Goal: Register for event/course

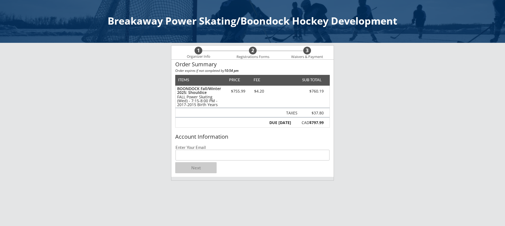
click at [188, 157] on input "email" at bounding box center [253, 155] width 154 height 11
type input "[EMAIL_ADDRESS][DOMAIN_NAME]"
click at [202, 166] on button "Next" at bounding box center [195, 167] width 41 height 11
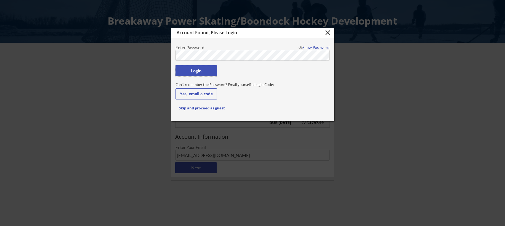
click at [197, 71] on button "Login" at bounding box center [196, 70] width 41 height 11
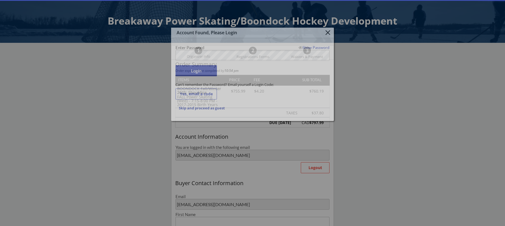
type input "[PERSON_NAME]"
type input "Pisio"
type input "[PHONE_NUMBER]"
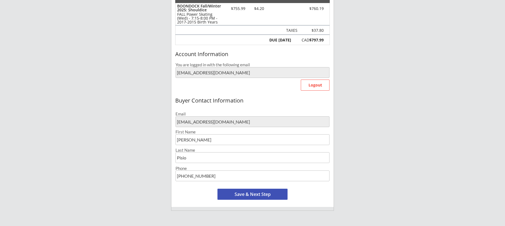
scroll to position [84, 0]
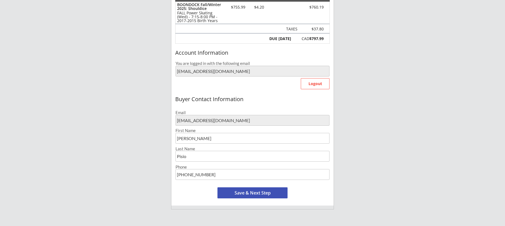
click at [246, 194] on button "Save & Next Step" at bounding box center [253, 192] width 70 height 11
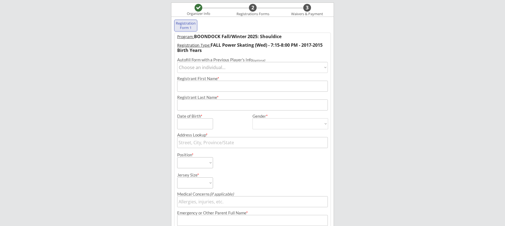
scroll to position [40, 0]
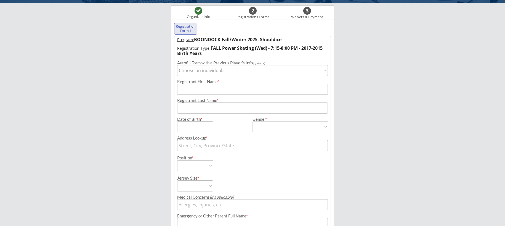
click at [192, 72] on select "Choose an individual... [GEOGRAPHIC_DATA]" at bounding box center [252, 70] width 151 height 11
select select ""1348695171700984260__LOOKUP__1726236614771x586485904845045800""
type input "Easton"
type input "Pisio"
type input "[DATE]"
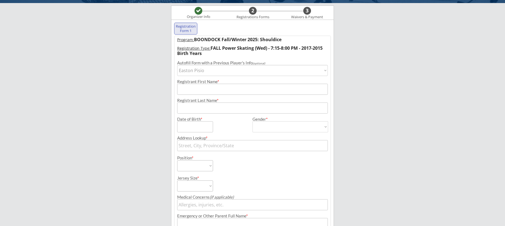
type input "[STREET_ADDRESS]"
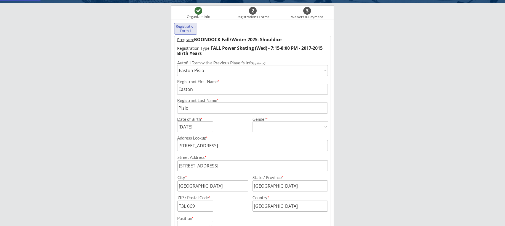
type input "[DEMOGRAPHIC_DATA]"
select select ""[DEMOGRAPHIC_DATA]""
select select ""Forward""
select select ""Youth S""
type input "N/A"
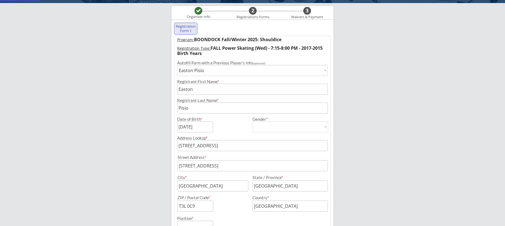
type input "[PERSON_NAME]"
type input "[PHONE_NUMBER]"
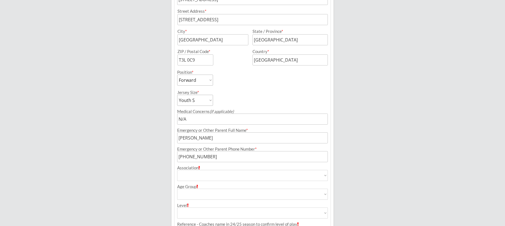
scroll to position [186, 0]
click at [208, 98] on select "Youth S Youth M Youth L Youth XL Adult S Adult M Adult L Adult XL" at bounding box center [195, 99] width 36 height 11
select select ""Youth M""
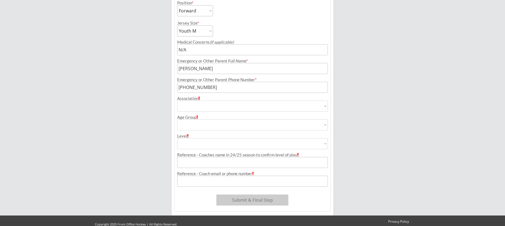
scroll to position [260, 0]
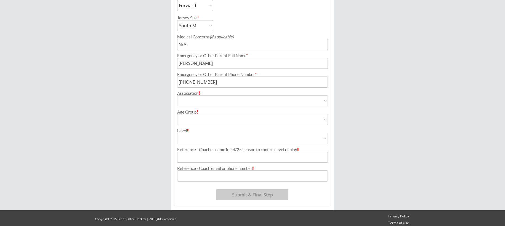
click at [201, 101] on select "Airdrie Blackfoot Hockey Association Bow River Bruins Bow Valley Hockey Society…" at bounding box center [252, 100] width 151 height 11
select select ""Hockey Super League""
type input "Hockey Super League"
click at [184, 117] on select "House League U7 U9 U11 U13 U15 U16 U18 U21 College/University Active Start U10 …" at bounding box center [252, 119] width 151 height 11
select select ""U9""
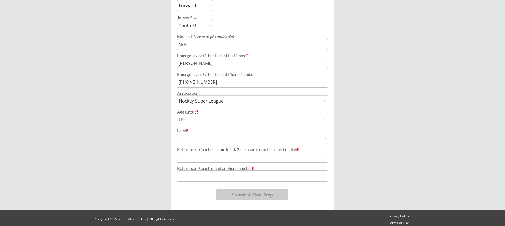
type input "U9"
click at [187, 137] on select "AA AAA Division 1 Division 2 Division 3 Division 4 Division 5 Division 6 Divisi…" at bounding box center [252, 138] width 151 height 11
select select ""HSL Major""
type input "HSL Major"
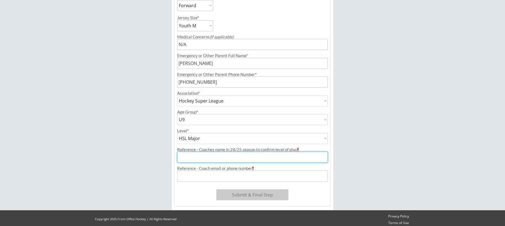
click at [187, 156] on input "input" at bounding box center [252, 157] width 151 height 11
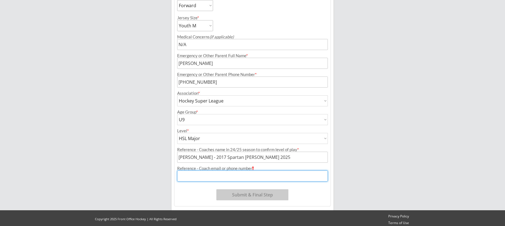
click at [190, 179] on input "input" at bounding box center [252, 175] width 151 height 11
click at [195, 176] on input "input" at bounding box center [252, 175] width 151 height 11
click at [275, 176] on input "input" at bounding box center [252, 175] width 151 height 11
click at [282, 136] on select "AA AAA Division 1 Division 2 Division 3 Division 4 Division 5 Division 6 Divisi…" at bounding box center [252, 138] width 151 height 11
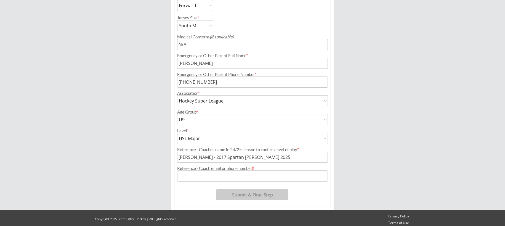
drag, startPoint x: 246, startPoint y: 158, endPoint x: 255, endPoint y: 155, distance: 9.6
click at [246, 158] on input "input" at bounding box center [252, 157] width 151 height 11
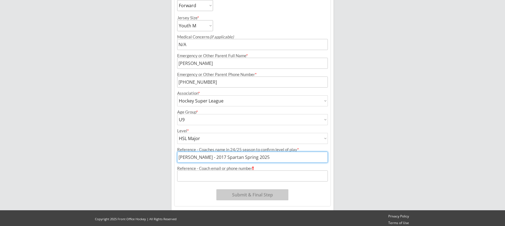
type input "[PERSON_NAME] - 2017 Spartan Spring 2025"
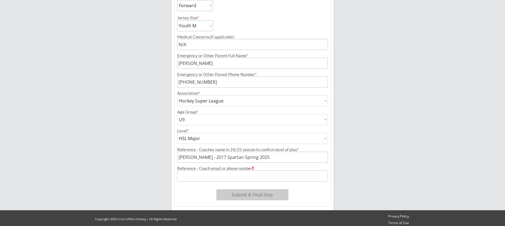
scroll to position [258, 0]
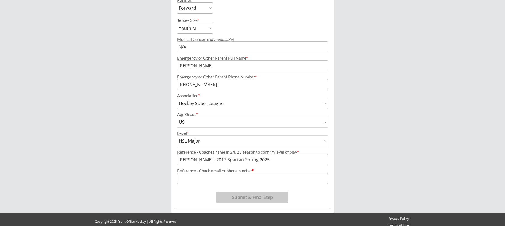
click at [183, 178] on input "input" at bounding box center [252, 178] width 151 height 11
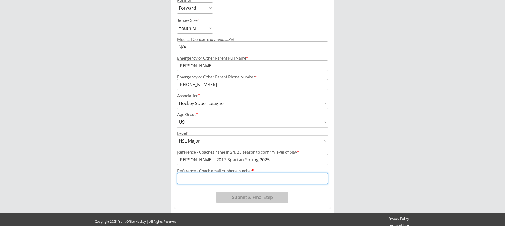
paste input "[EMAIL_ADDRESS][DOMAIN_NAME]"
click at [244, 176] on input "input" at bounding box center [252, 178] width 151 height 11
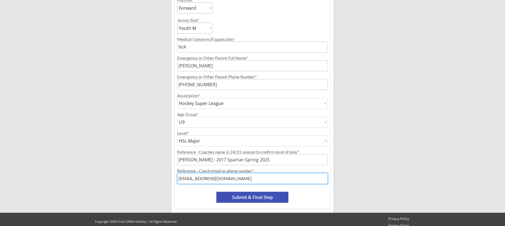
type input "[EMAIL_ADDRESS][DOMAIN_NAME]"
drag, startPoint x: 280, startPoint y: 161, endPoint x: 278, endPoint y: 160, distance: 2.8
click at [280, 161] on input "input" at bounding box center [252, 159] width 151 height 11
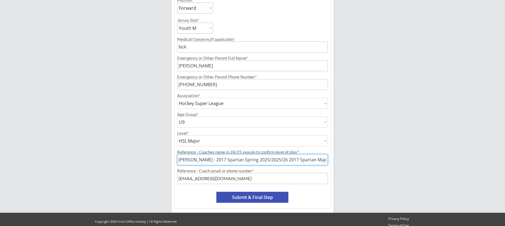
drag, startPoint x: 220, startPoint y: 159, endPoint x: 226, endPoint y: 157, distance: 6.2
click at [220, 159] on input "input" at bounding box center [252, 159] width 151 height 11
drag, startPoint x: 279, startPoint y: 159, endPoint x: 266, endPoint y: 160, distance: 12.4
click at [266, 160] on input "input" at bounding box center [252, 159] width 151 height 11
click at [325, 162] on input "input" at bounding box center [252, 159] width 151 height 11
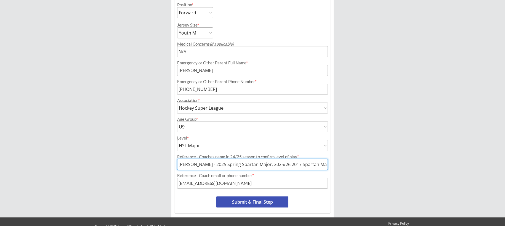
scroll to position [263, 0]
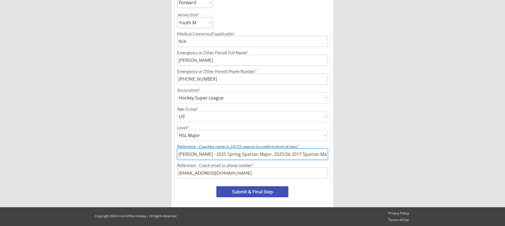
click at [285, 155] on input "input" at bounding box center [252, 154] width 151 height 11
drag, startPoint x: 321, startPoint y: 154, endPoint x: 312, endPoint y: 169, distance: 17.2
type input "[PERSON_NAME] - 2025 Spring Spartan Major, 2025/26 Winter 2017 Spartan Major"
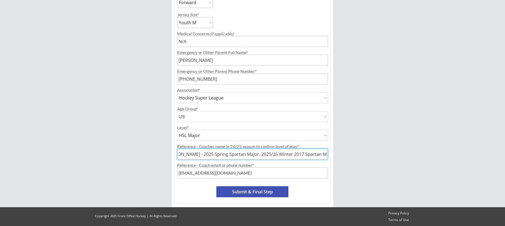
scroll to position [0, 0]
click at [250, 192] on button "Submit & Final Step" at bounding box center [252, 191] width 72 height 11
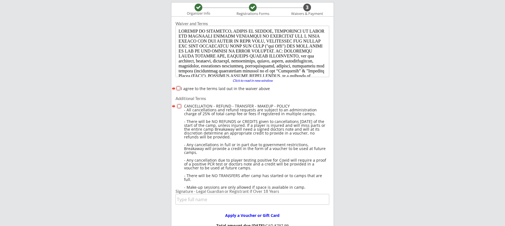
scroll to position [47, 0]
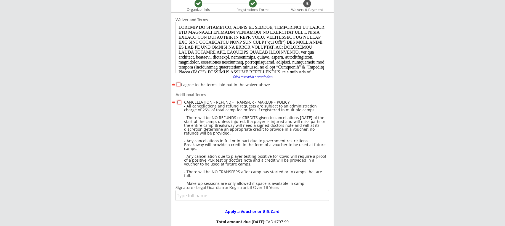
click at [177, 85] on input "I agree to the terms laid out in the waiver above" at bounding box center [179, 85] width 4 height 4
checkbox input "true"
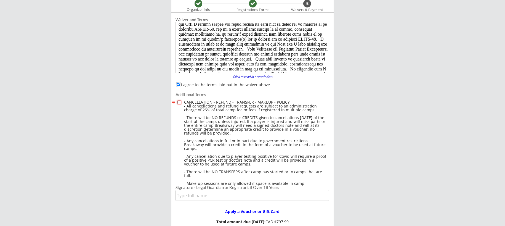
scroll to position [241, 0]
click at [177, 103] on input "checkbox" at bounding box center [179, 102] width 4 height 4
checkbox input "true"
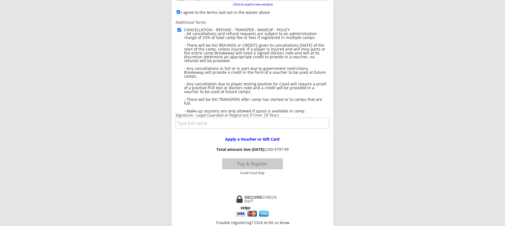
scroll to position [133, 0]
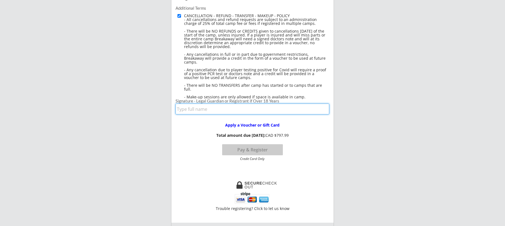
click at [187, 109] on input "input" at bounding box center [253, 109] width 154 height 11
type input "[PERSON_NAME] [PERSON_NAME]"
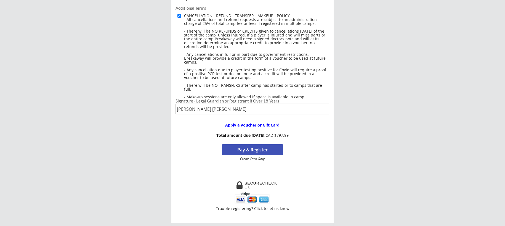
click at [263, 152] on button "Pay & Register" at bounding box center [252, 149] width 61 height 11
